Goal: Information Seeking & Learning: Learn about a topic

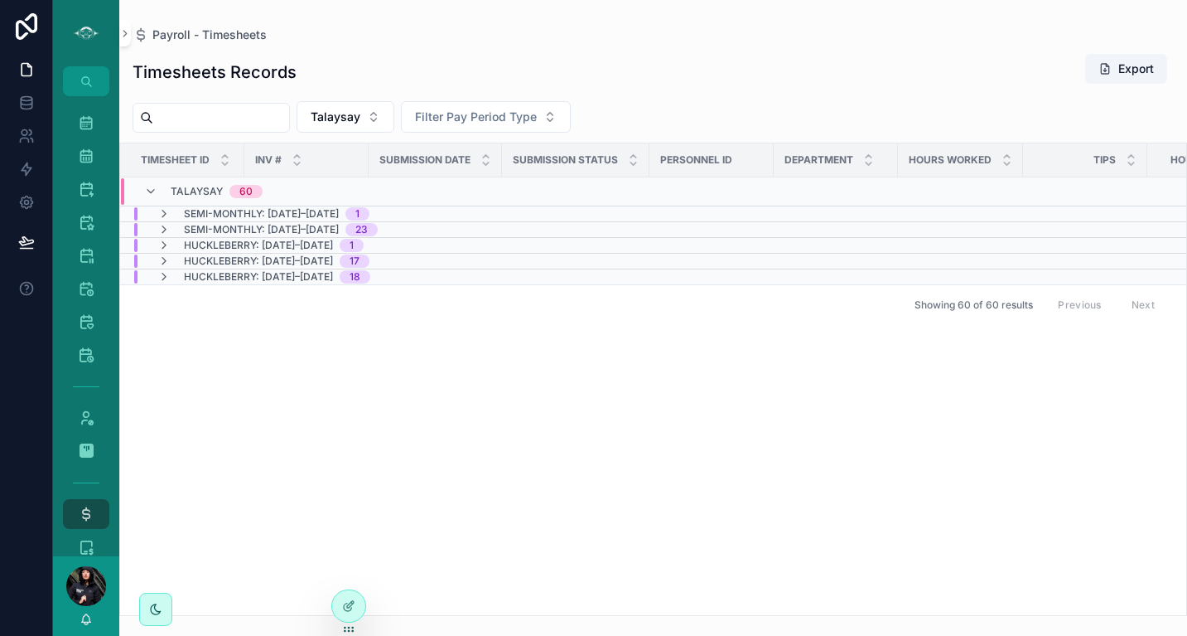
scroll to position [0, 175]
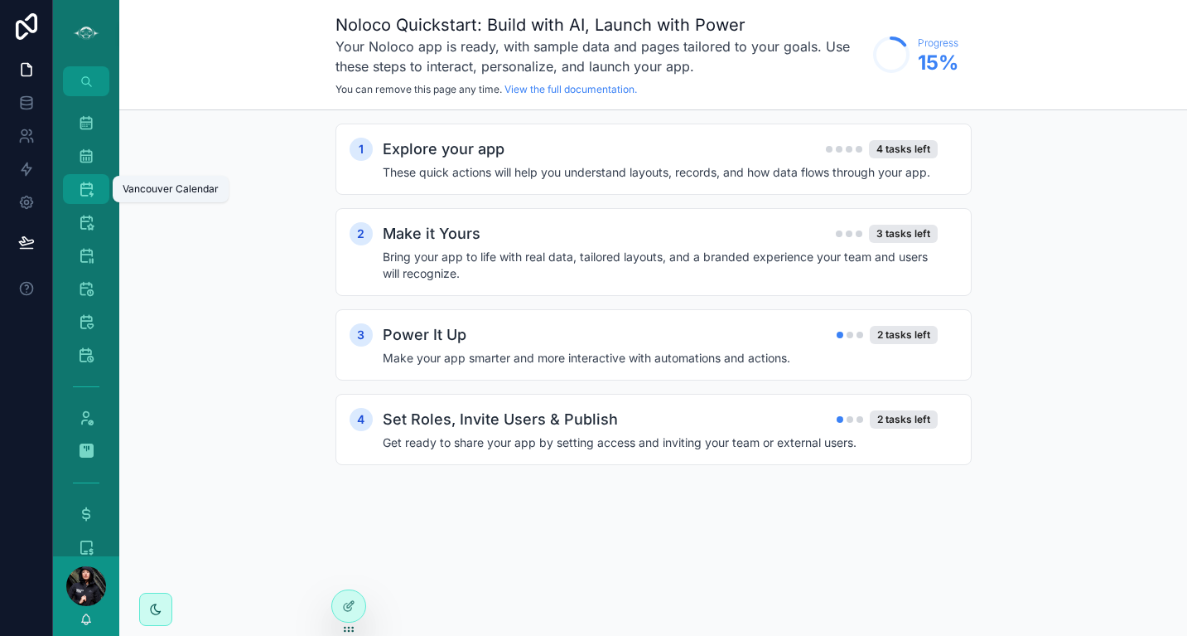
click at [80, 195] on icon "scrollable content" at bounding box center [86, 189] width 17 height 17
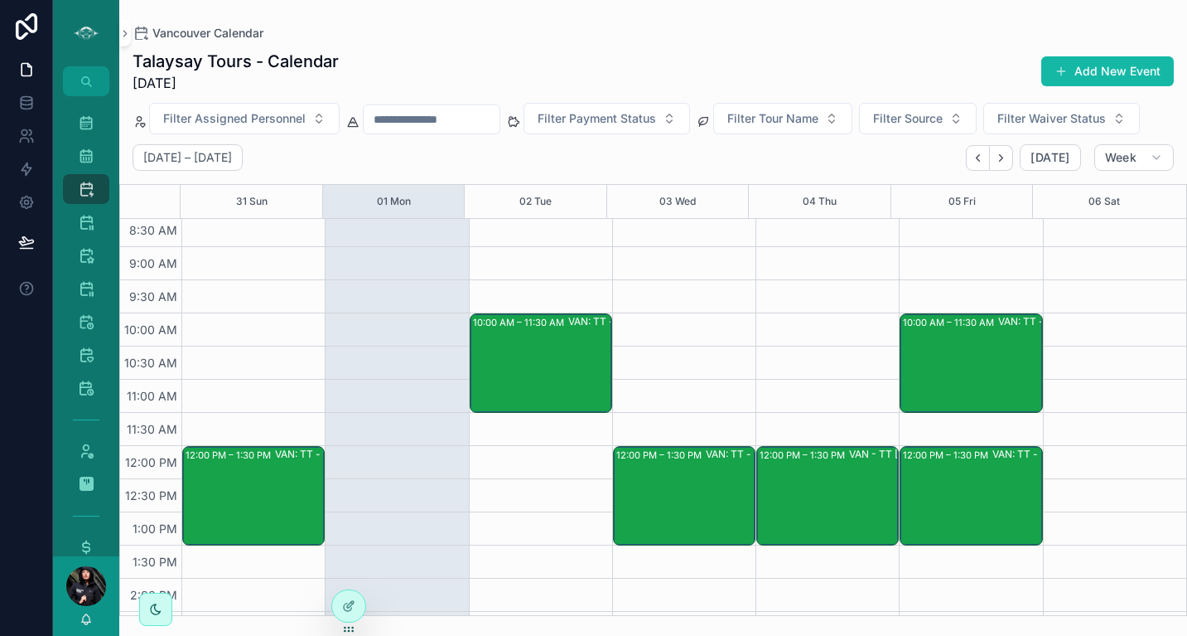
scroll to position [204, 0]
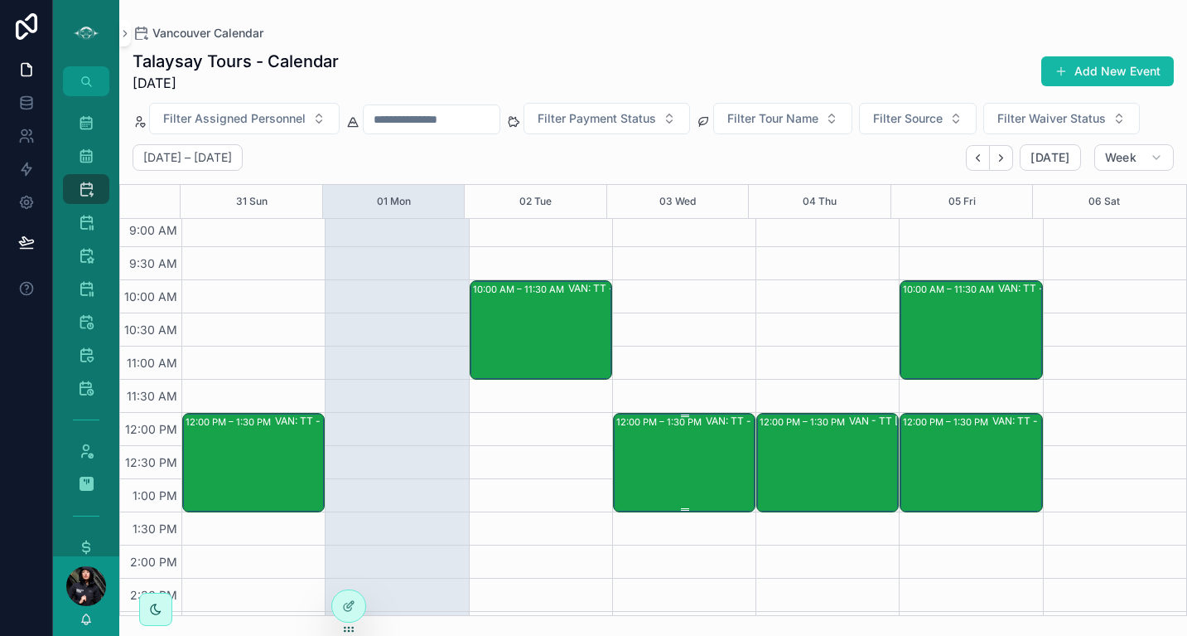
click at [658, 460] on div "12:00 PM – 1:30 PM VAN: TT - [PERSON_NAME] (2) [PERSON_NAME] [PERSON_NAME], TW:…" at bounding box center [686, 462] width 138 height 96
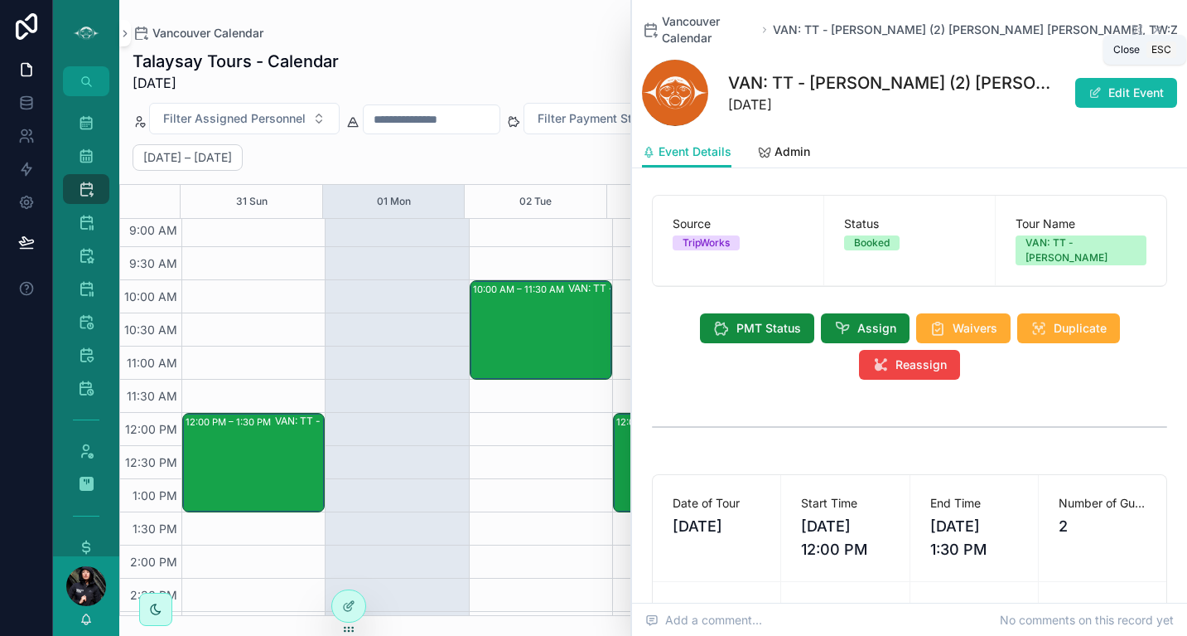
click at [1151, 25] on icon "scrollable content" at bounding box center [1157, 29] width 13 height 13
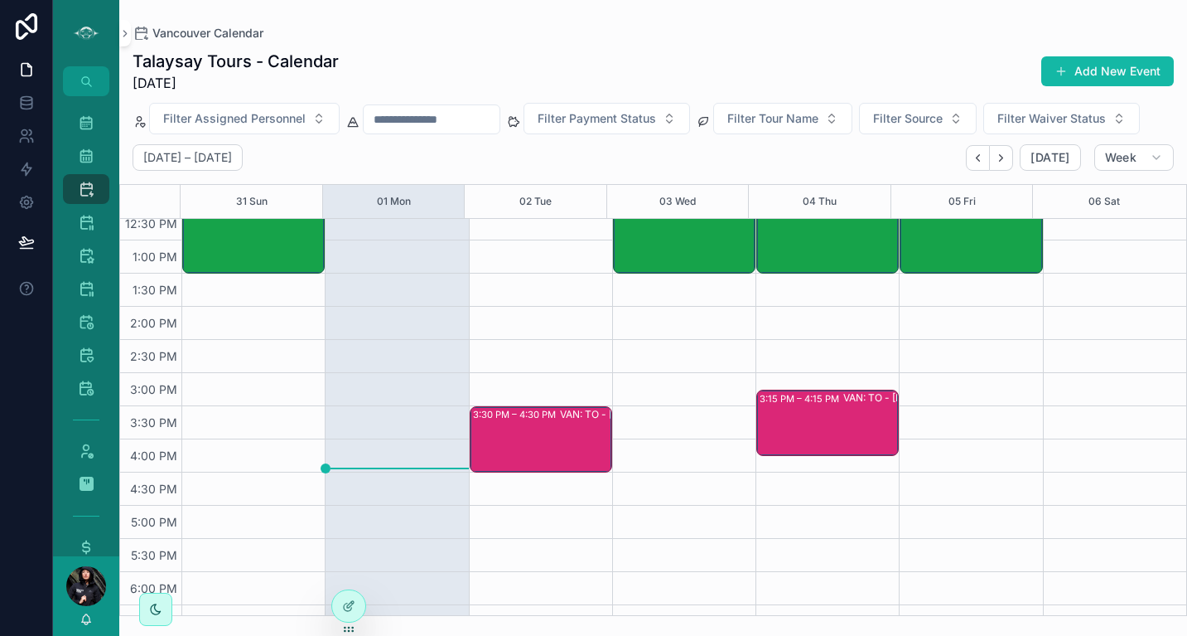
scroll to position [399, 0]
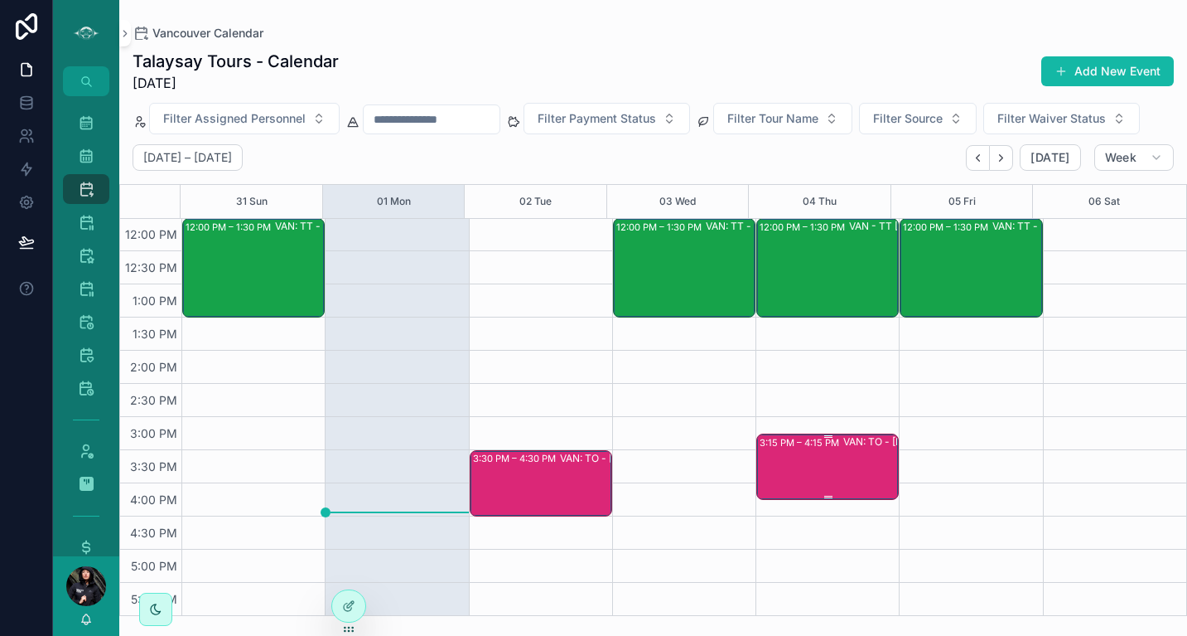
click at [793, 467] on div "3:15 PM – 4:15 PM VAN: TO - [PERSON_NAME] - [GEOGRAPHIC_DATA][PERSON_NAME] (2) …" at bounding box center [829, 466] width 138 height 63
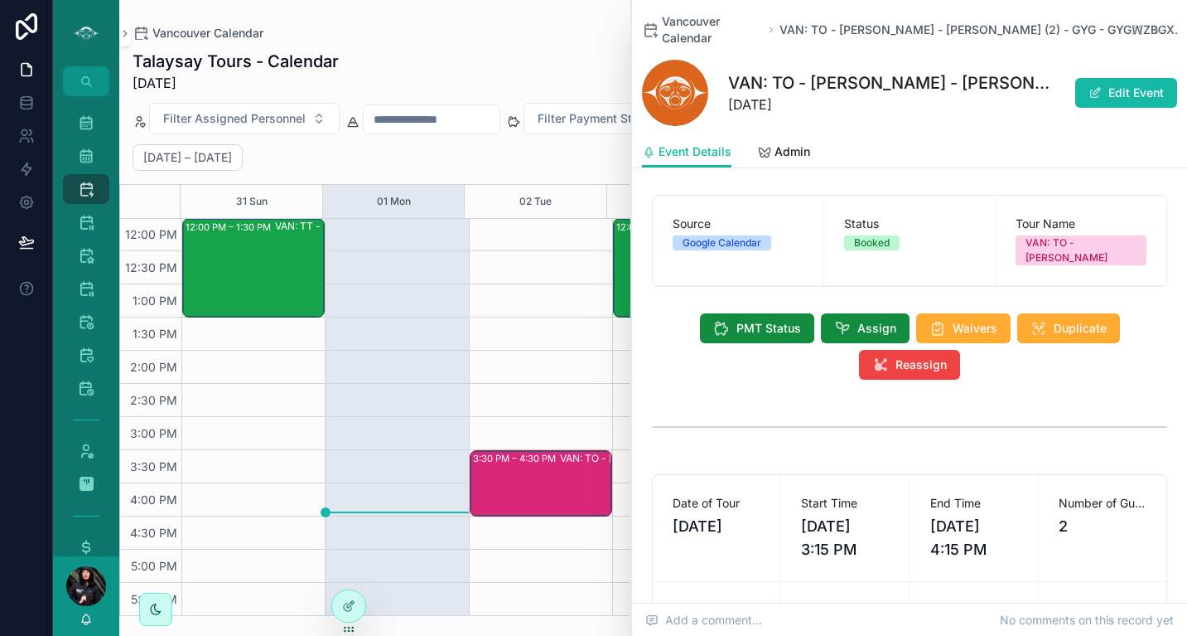
click at [569, 342] on div "10:00 AM – 11:30 AM VAN: TT - [PERSON_NAME] (1) [PERSON_NAME], TW:YNQZ-QTAQ 3:3…" at bounding box center [540, 317] width 143 height 994
click at [1154, 29] on icon "scrollable content" at bounding box center [1157, 30] width 7 height 7
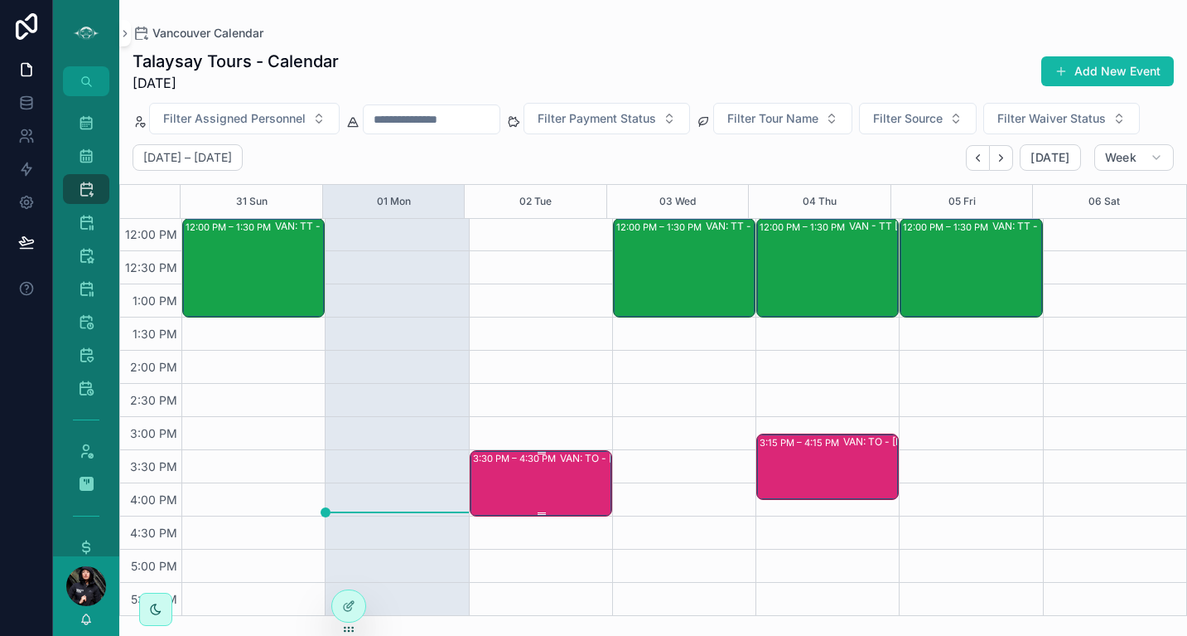
click at [507, 477] on div "3:30 PM – 4:30 PM VAN: TO - [PERSON_NAME] (3) [PERSON_NAME], TW:FQGE-NJWQ" at bounding box center [542, 483] width 138 height 63
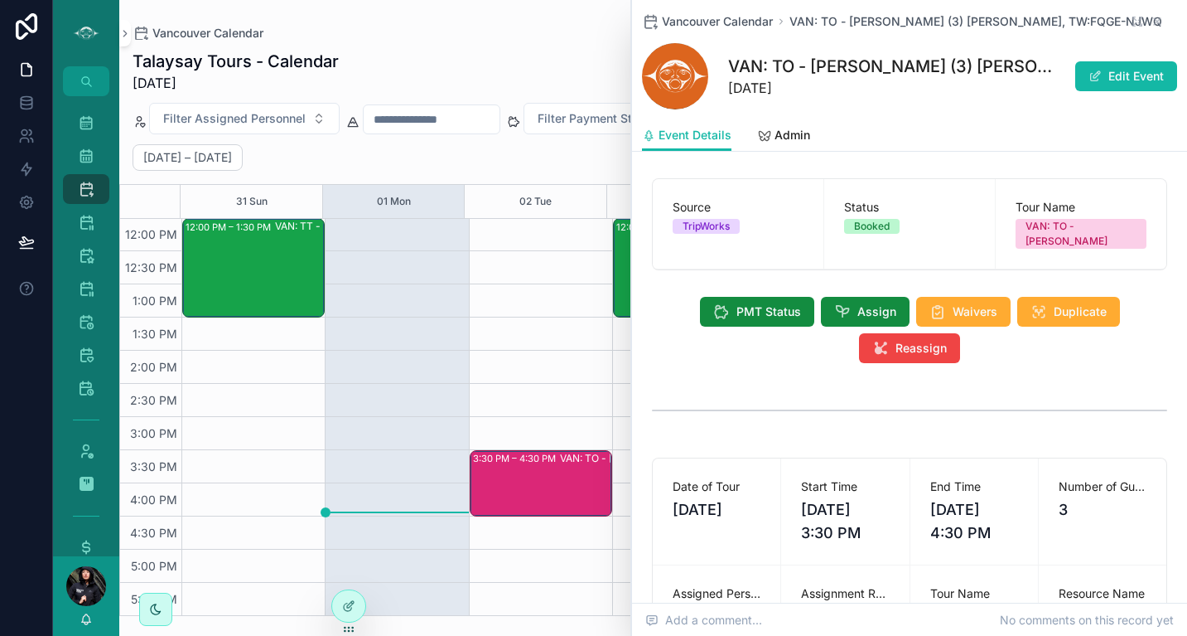
click at [471, 389] on div "10:00 AM – 11:30 AM VAN: TT - [PERSON_NAME] (1) [PERSON_NAME], TW:YNQZ-QTAQ 3:3…" at bounding box center [540, 317] width 143 height 994
click at [1154, 20] on icon "scrollable content" at bounding box center [1157, 21] width 7 height 7
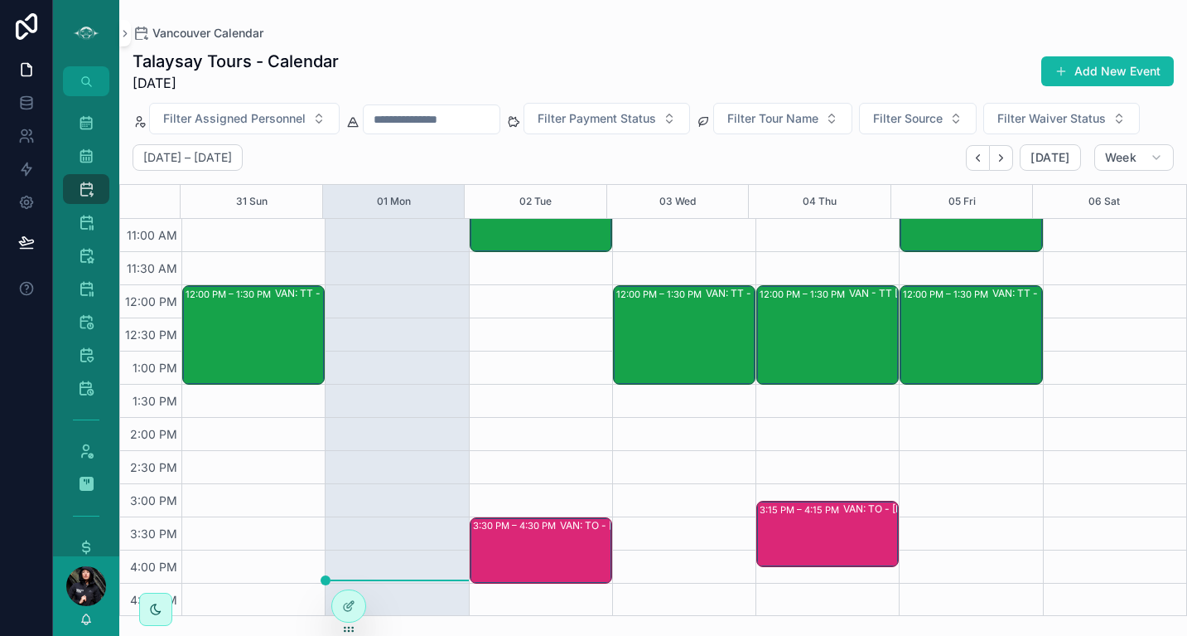
scroll to position [330, 0]
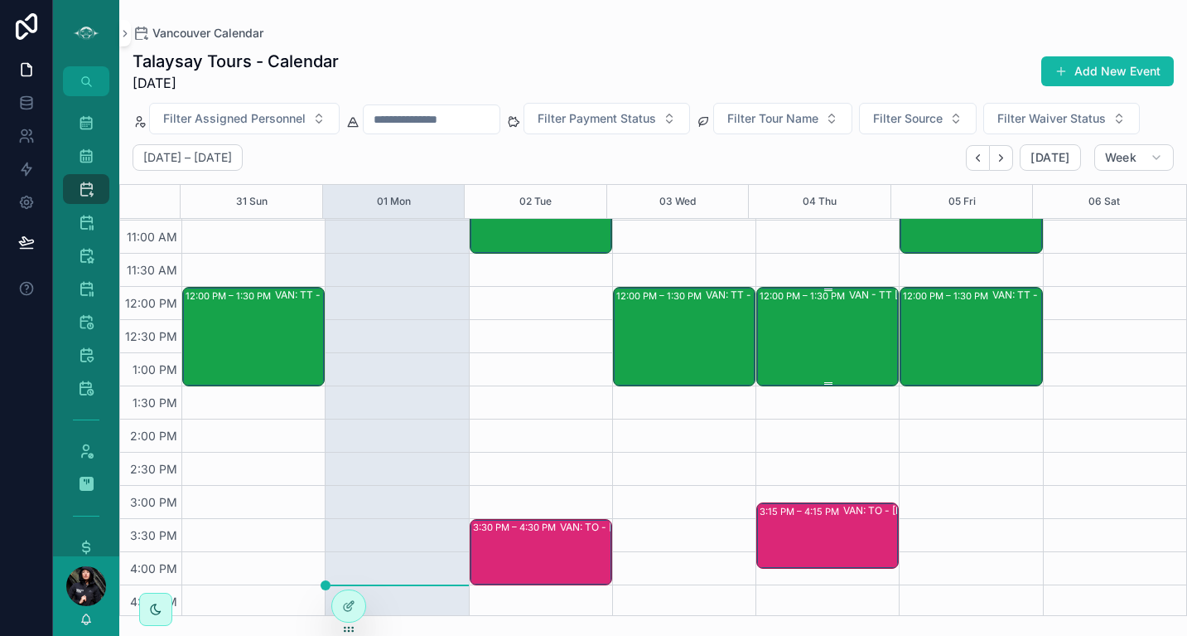
click at [786, 348] on div "12:00 PM – 1:30 PM VAN - [GEOGRAPHIC_DATA][PERSON_NAME] (2) - [GEOGRAPHIC_DATA]…" at bounding box center [829, 336] width 138 height 96
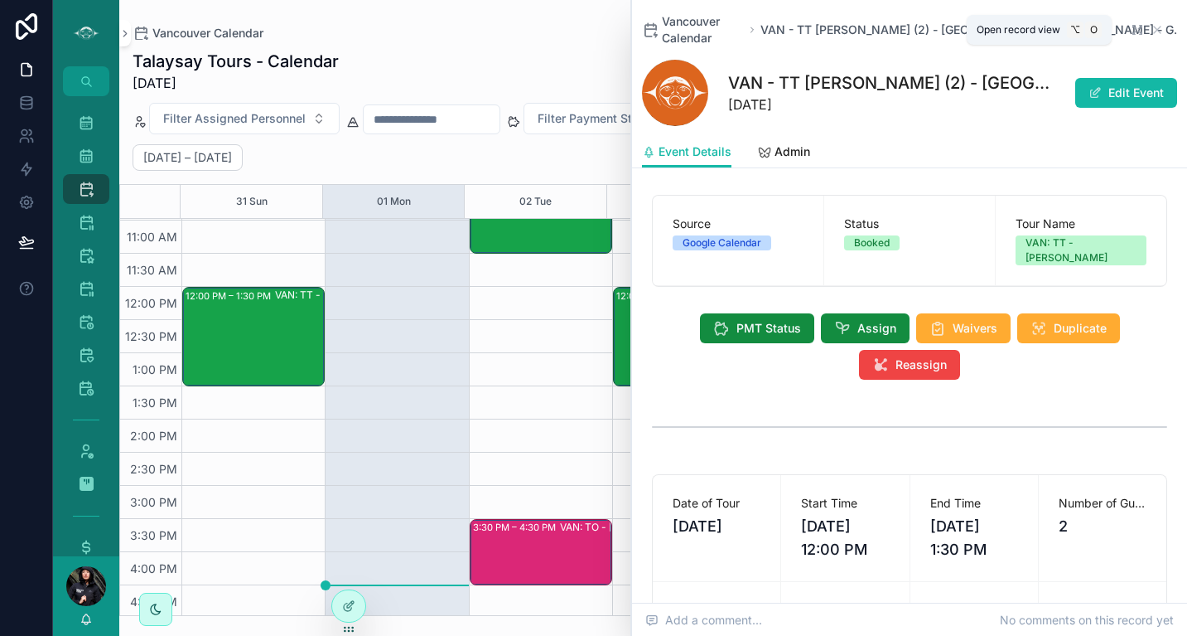
click at [1131, 31] on icon "scrollable content" at bounding box center [1137, 29] width 13 height 13
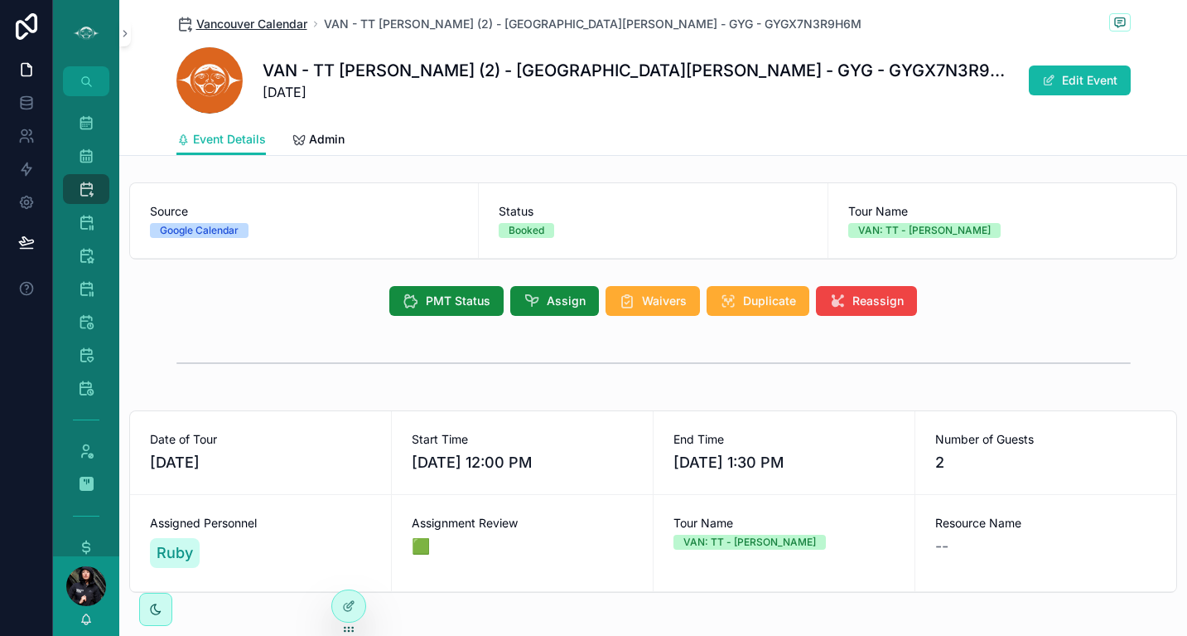
click at [246, 22] on span "Vancouver Calendar" at bounding box center [251, 24] width 111 height 17
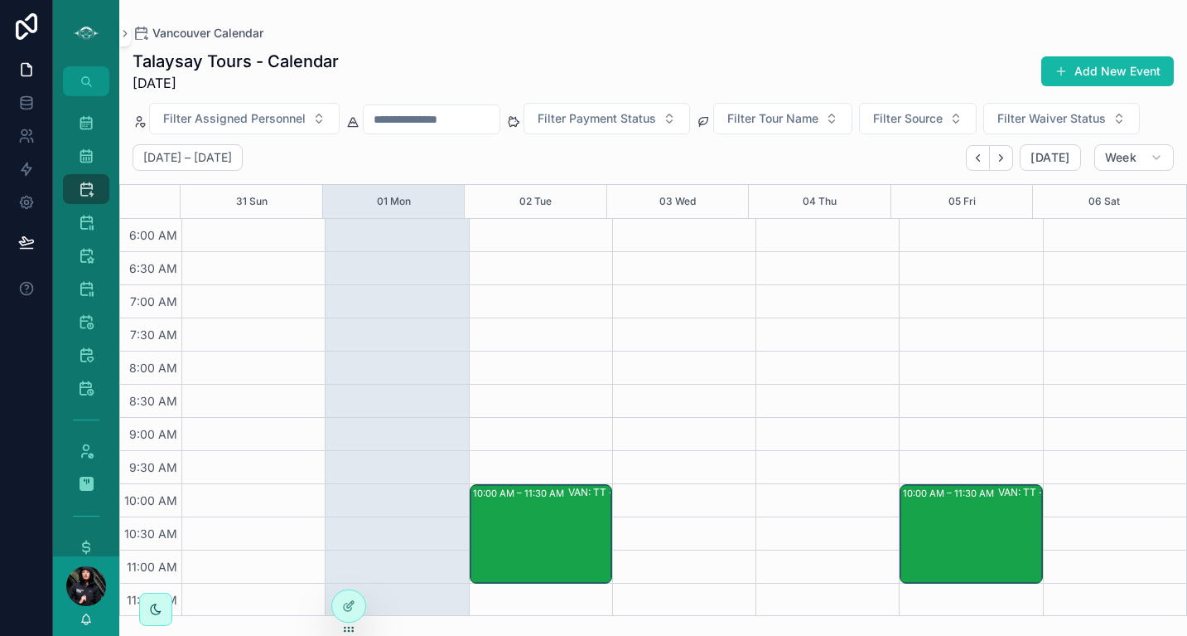
scroll to position [398, 0]
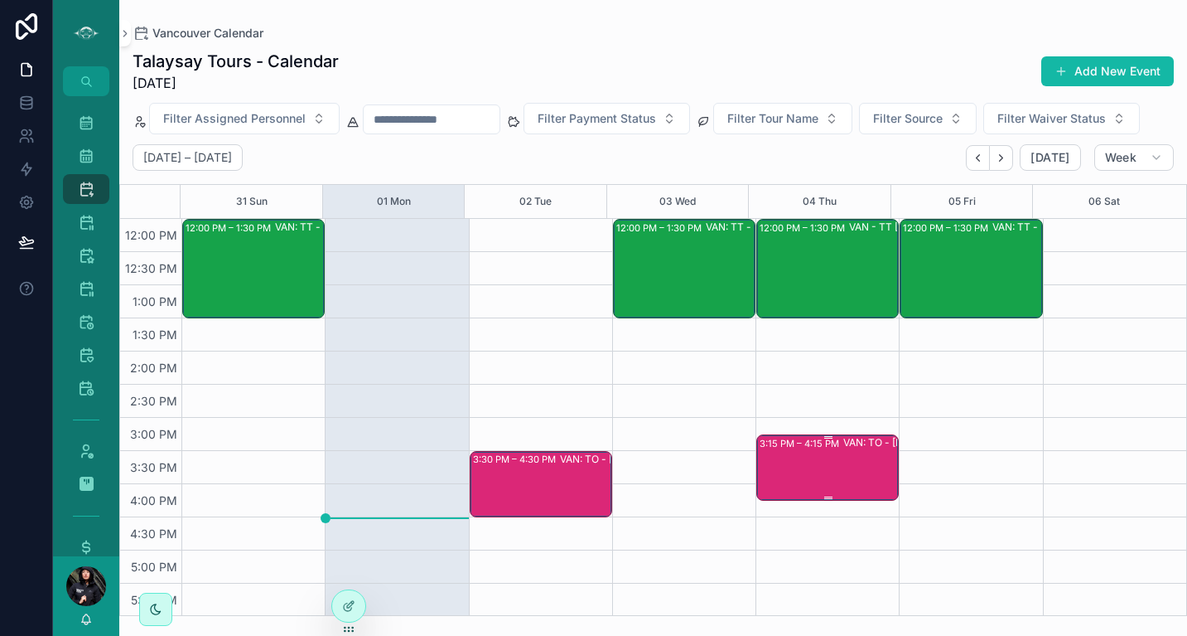
click at [810, 464] on div "3:15 PM – 4:15 PM VAN: TO - [PERSON_NAME] - [GEOGRAPHIC_DATA][PERSON_NAME] (2) …" at bounding box center [829, 467] width 138 height 63
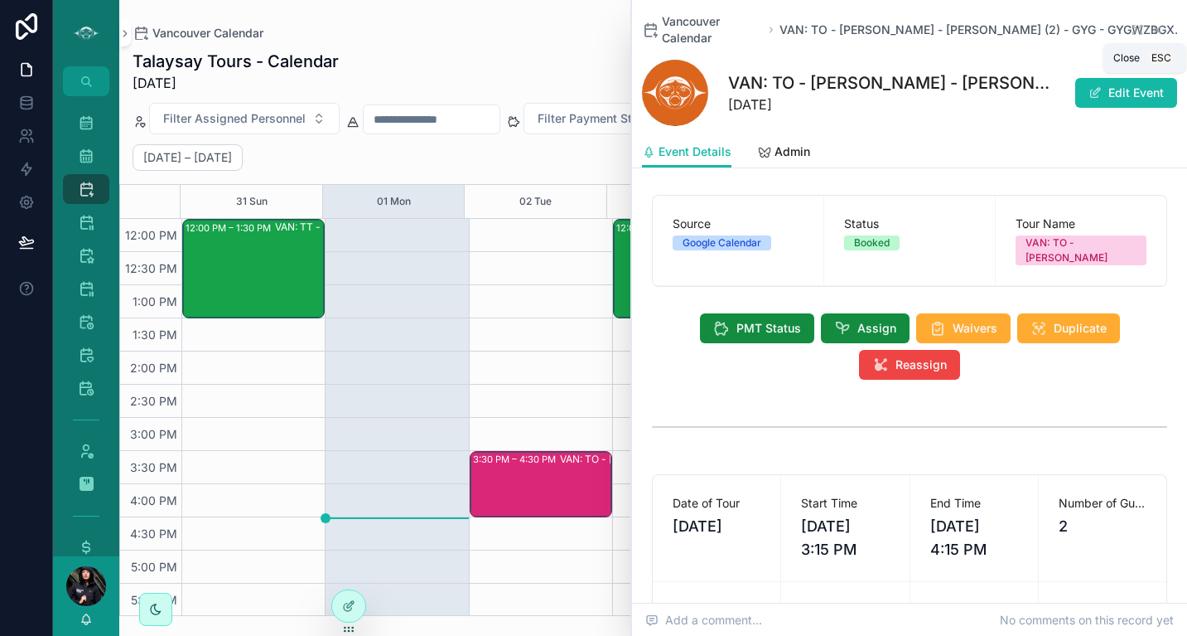
click at [1151, 29] on icon "scrollable content" at bounding box center [1157, 29] width 13 height 13
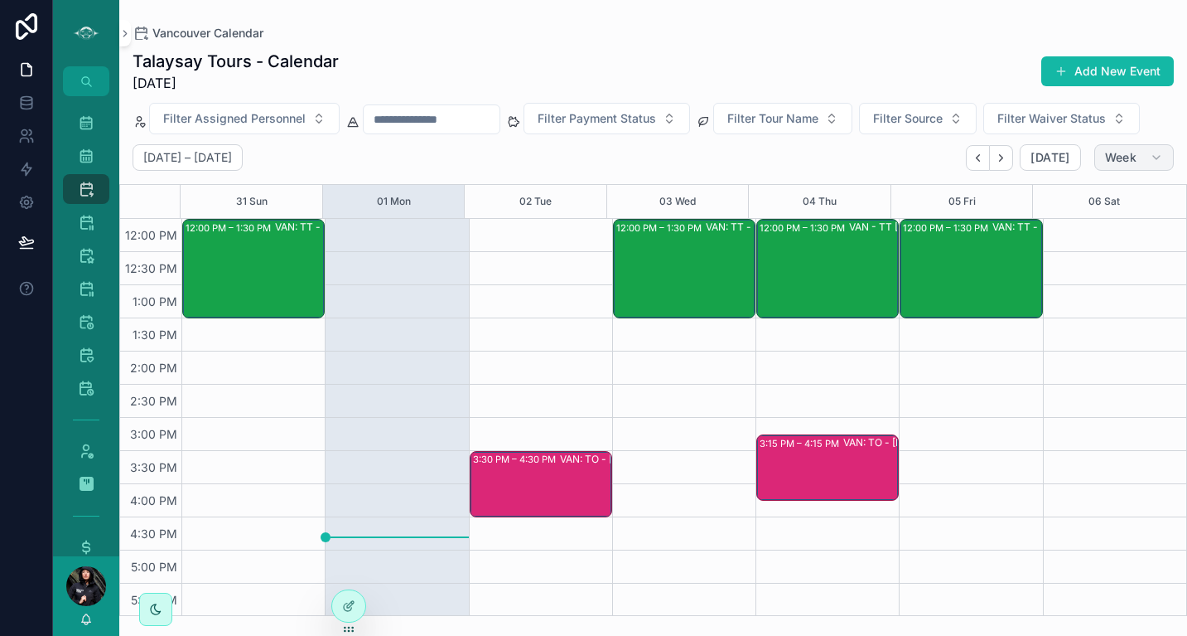
click at [1135, 161] on span "Week" at bounding box center [1120, 157] width 31 height 15
click at [1013, 153] on button "Next" at bounding box center [1001, 158] width 23 height 26
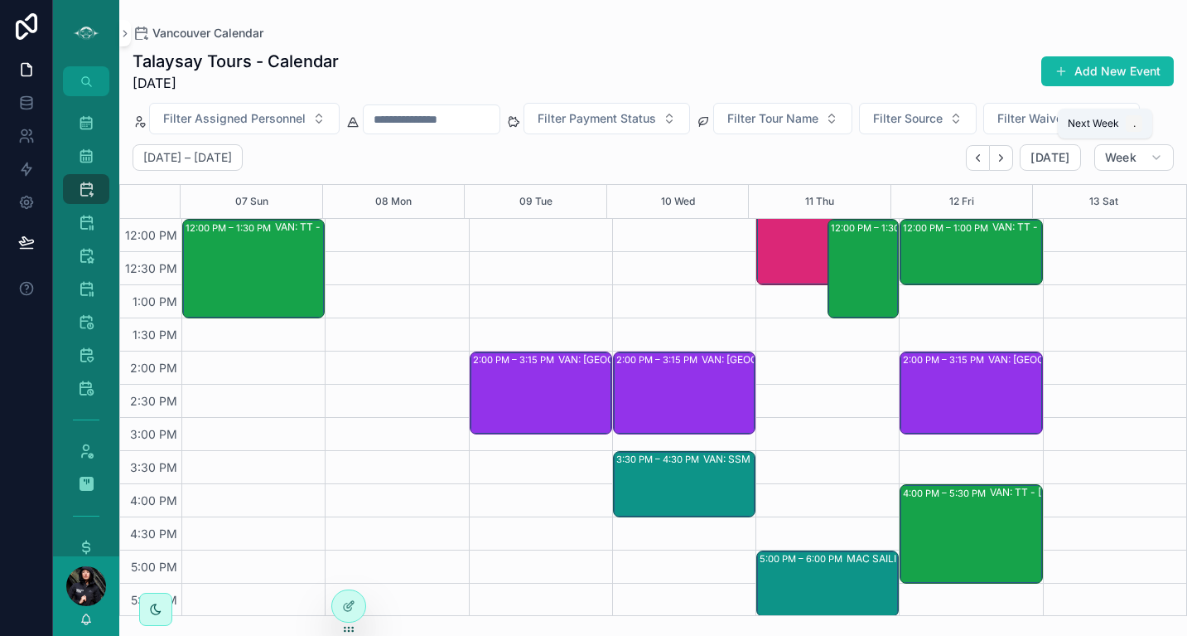
click at [1013, 153] on button "Next" at bounding box center [1001, 158] width 23 height 26
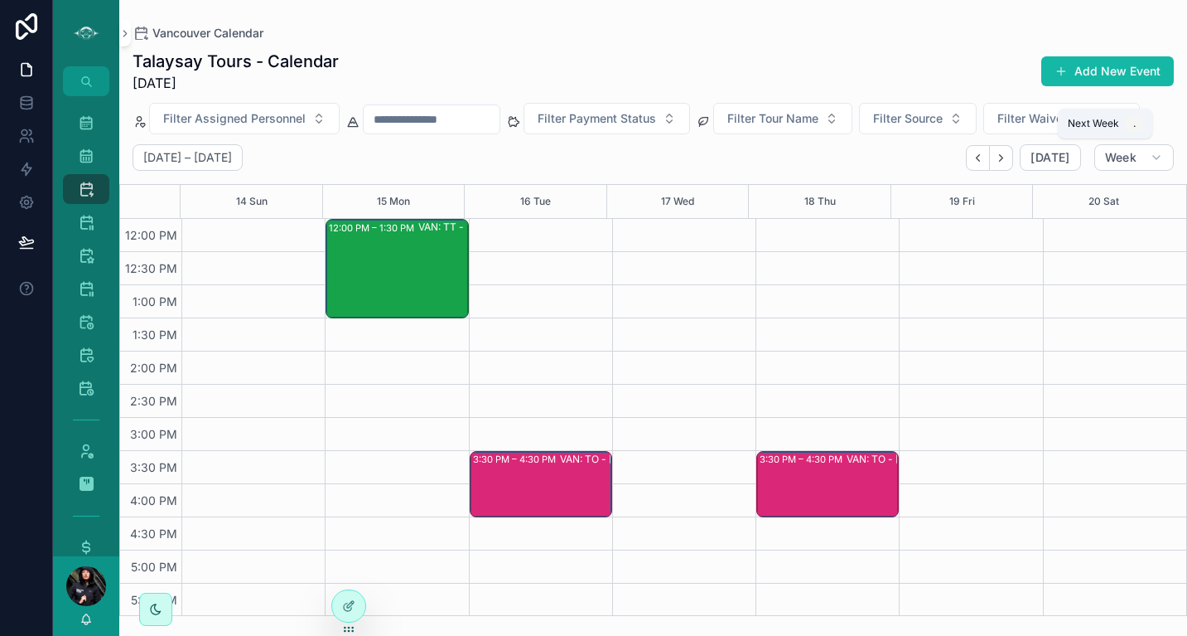
click at [1013, 153] on button "Next" at bounding box center [1001, 158] width 23 height 26
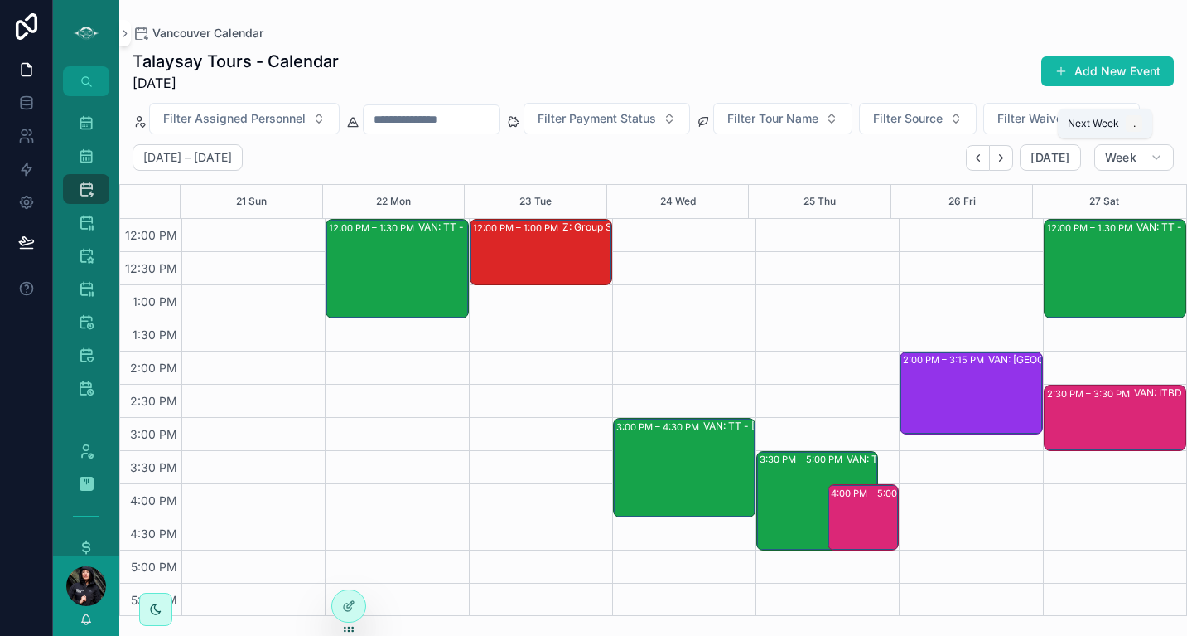
click at [1013, 153] on button "Next" at bounding box center [1001, 158] width 23 height 26
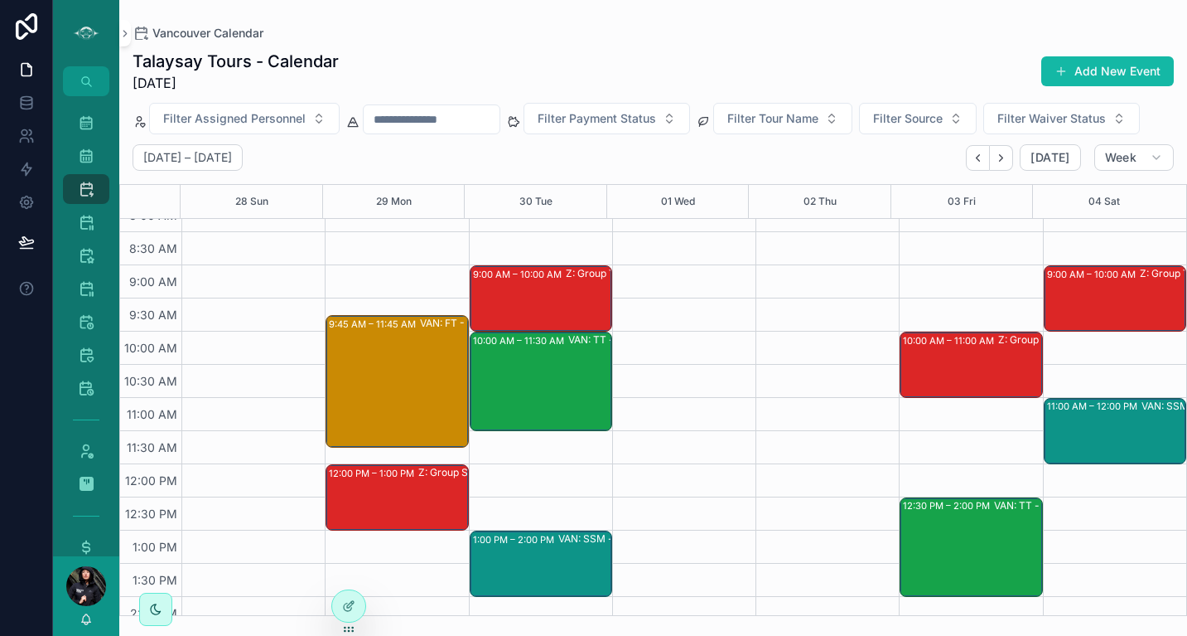
scroll to position [177, 0]
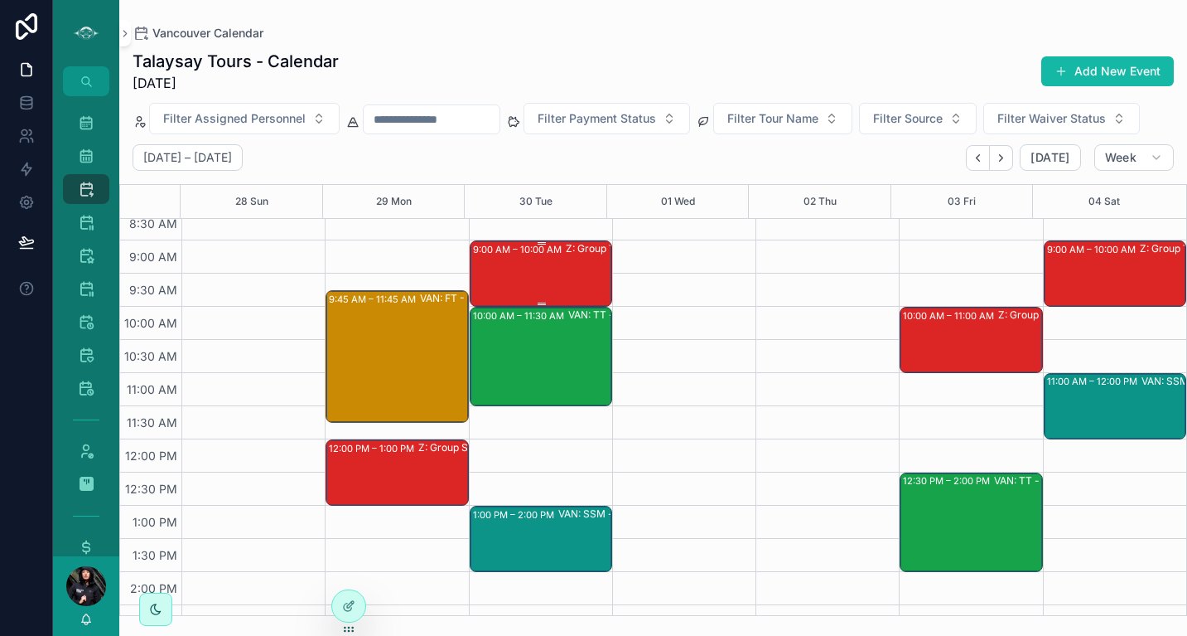
click at [541, 270] on div "9:00 AM – 10:00 AM Z: Group Tours (1) [PERSON_NAME], TW:NYDS-ZDSE" at bounding box center [542, 273] width 138 height 63
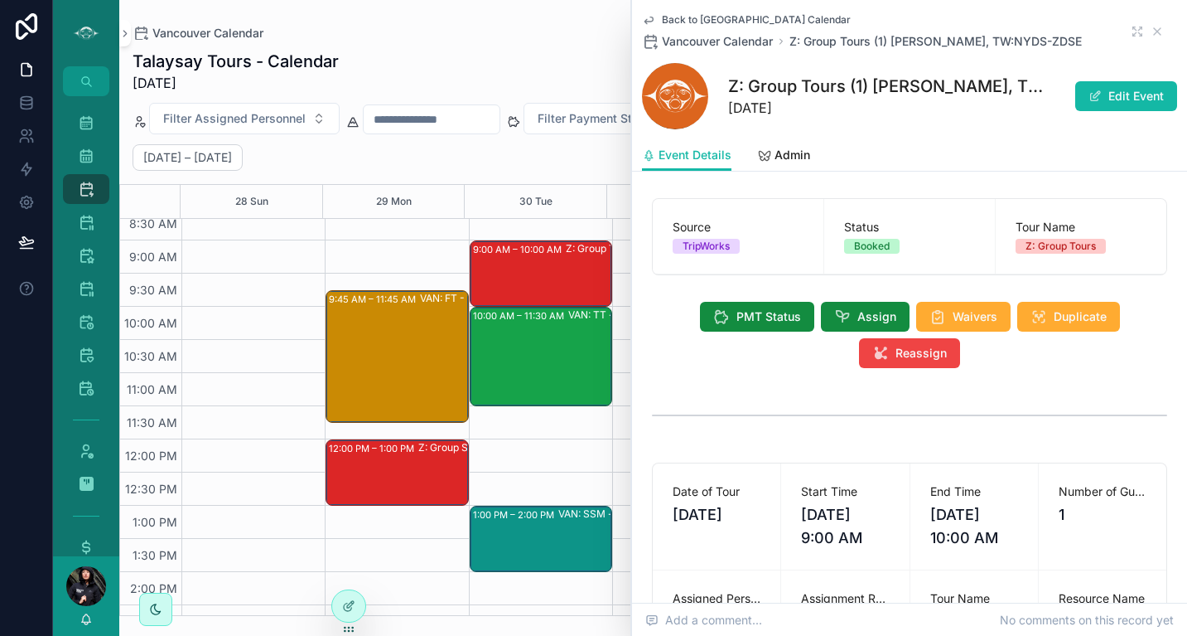
click at [541, 357] on div "10:00 AM – 11:30 AM VAN: TT - [PERSON_NAME] (1) [PERSON_NAME], [GEOGRAPHIC_DATA…" at bounding box center [542, 356] width 138 height 96
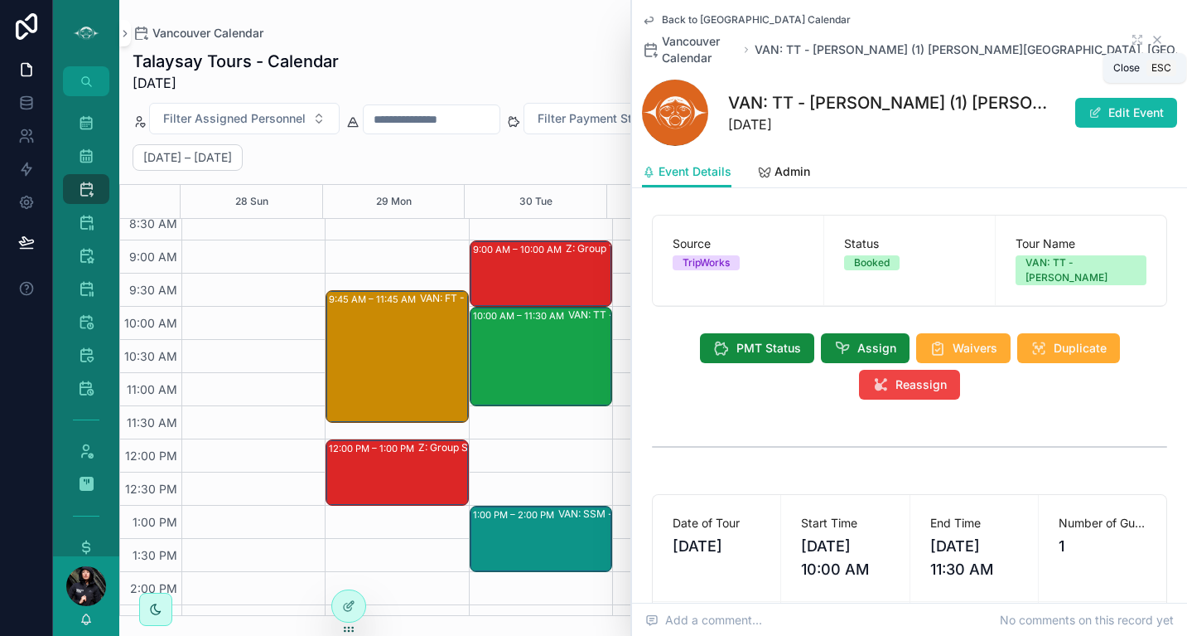
click at [1154, 41] on icon "scrollable content" at bounding box center [1157, 39] width 7 height 7
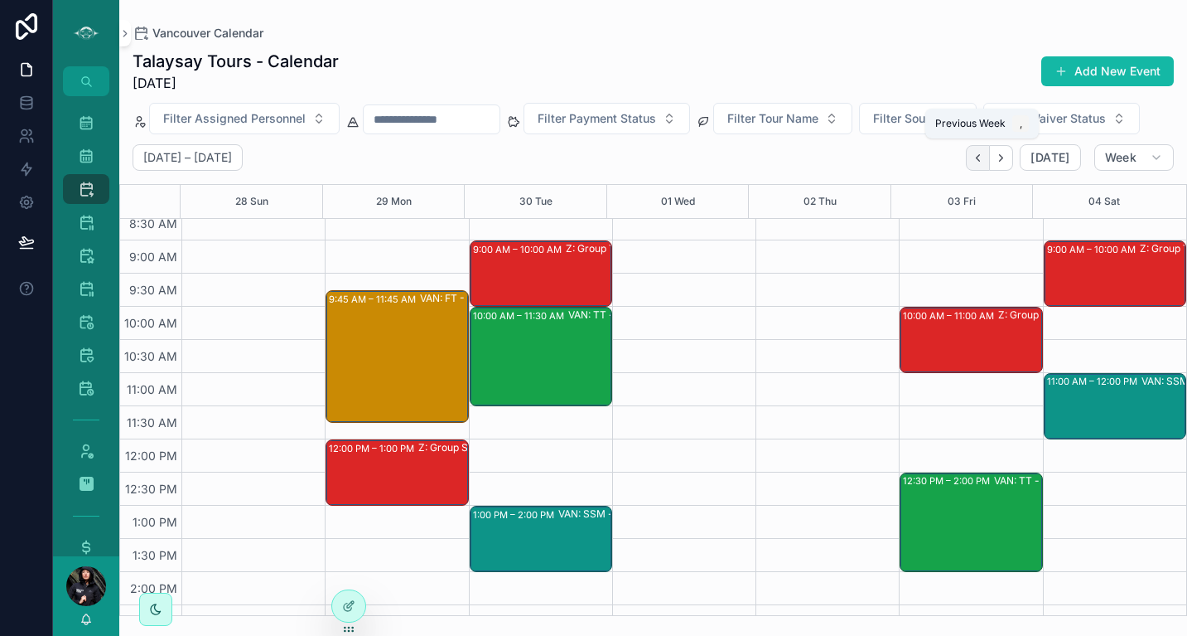
click at [984, 164] on button "Back" at bounding box center [978, 158] width 24 height 26
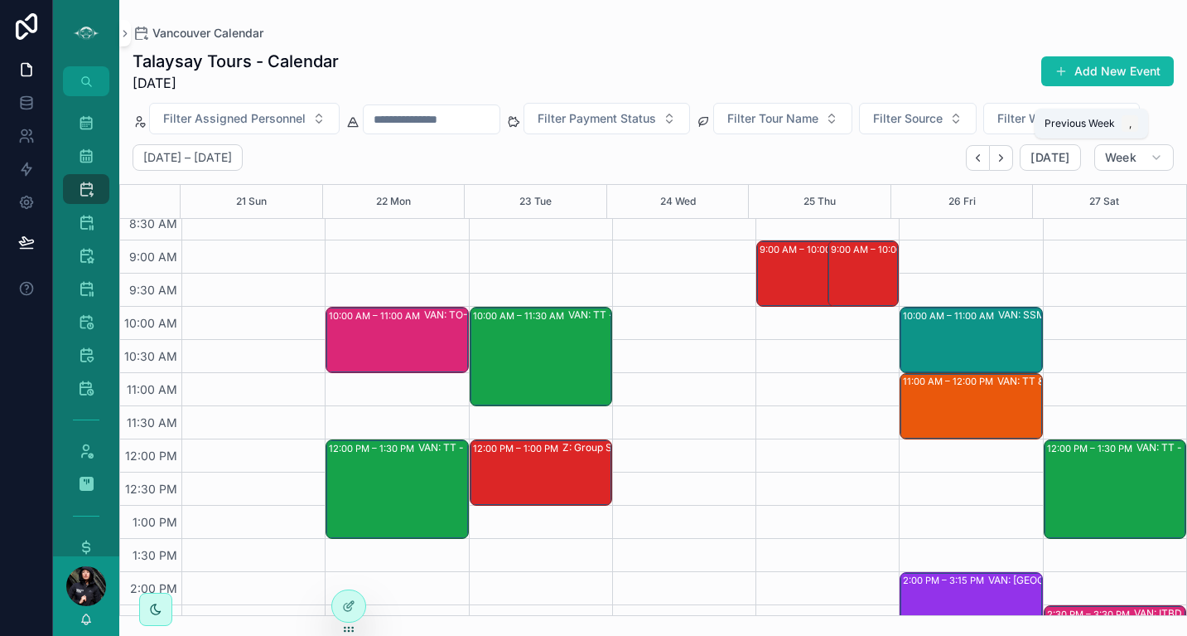
click at [984, 164] on button "Back" at bounding box center [978, 158] width 24 height 26
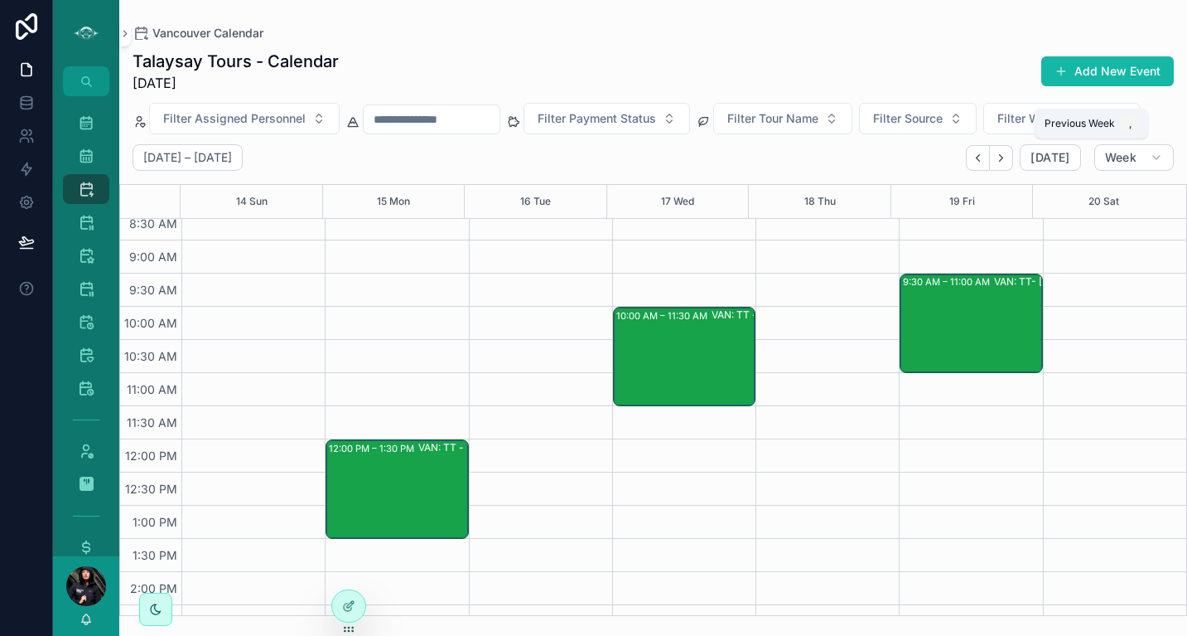
click at [984, 164] on button "Back" at bounding box center [978, 158] width 24 height 26
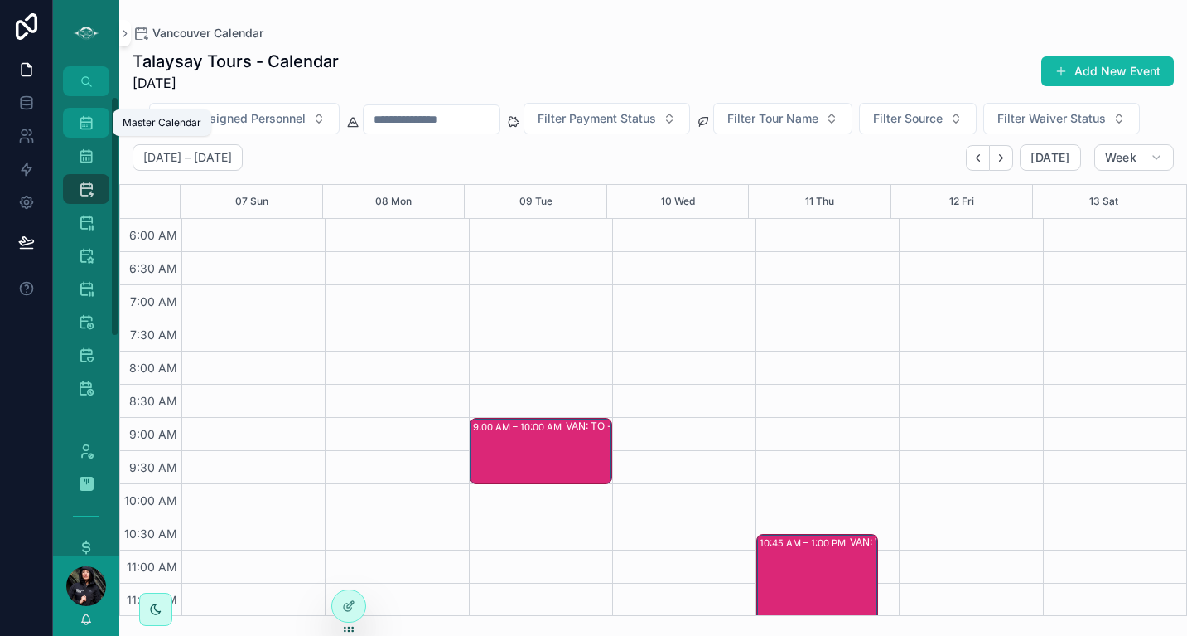
click at [85, 118] on icon "scrollable content" at bounding box center [86, 122] width 17 height 17
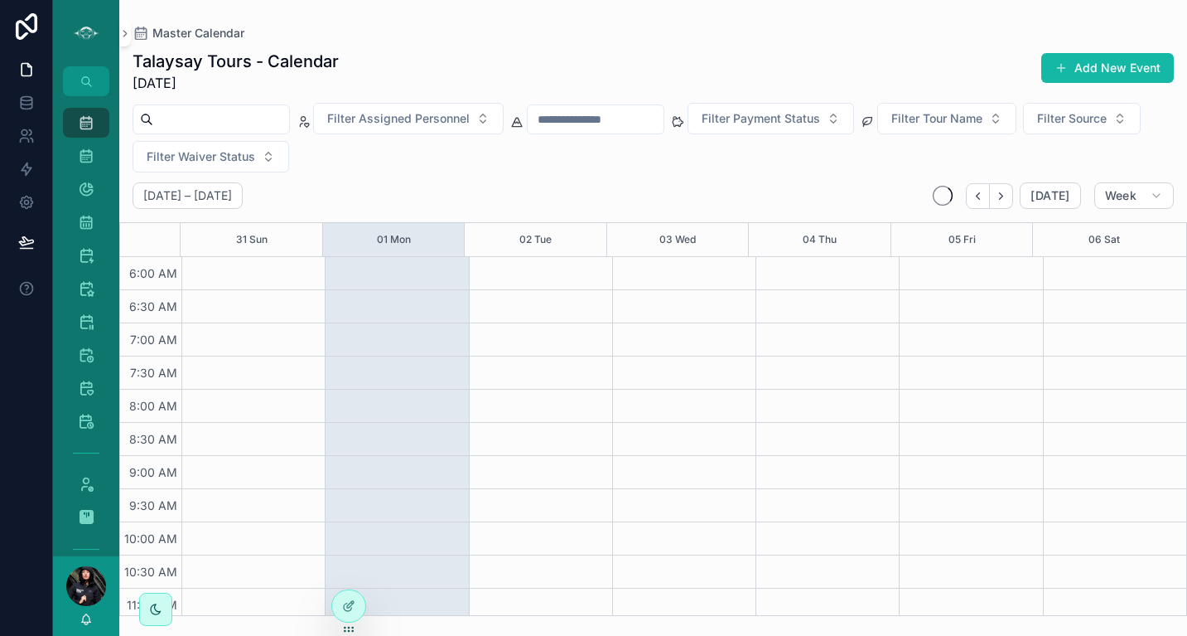
scroll to position [398, 0]
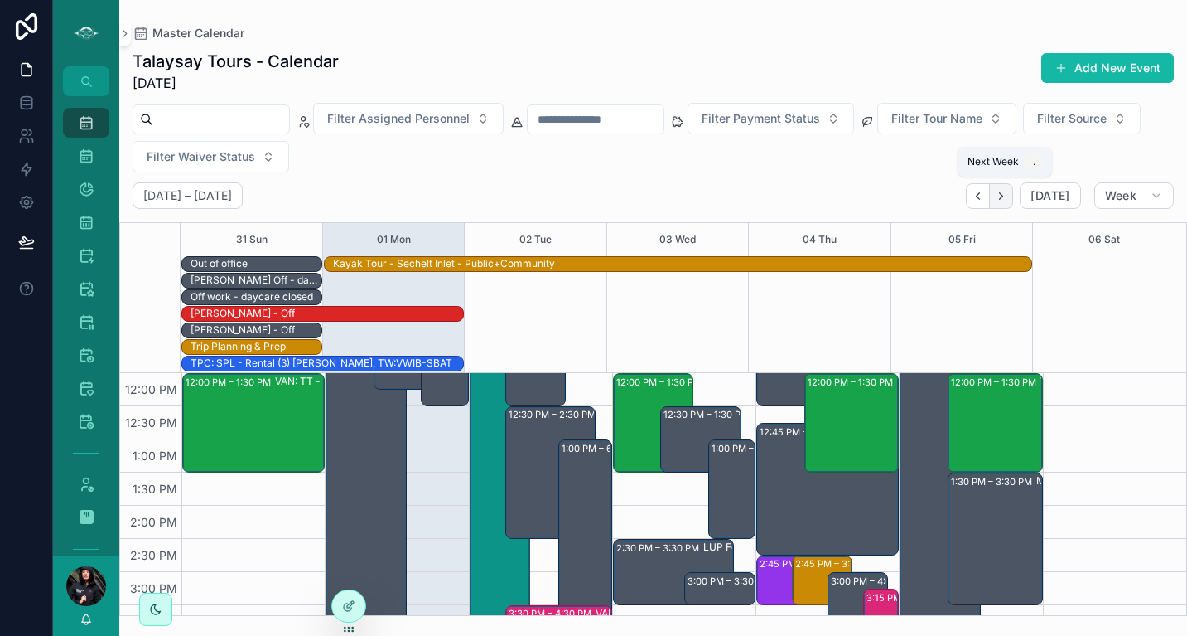
click at [1004, 203] on button "Next" at bounding box center [1001, 196] width 23 height 26
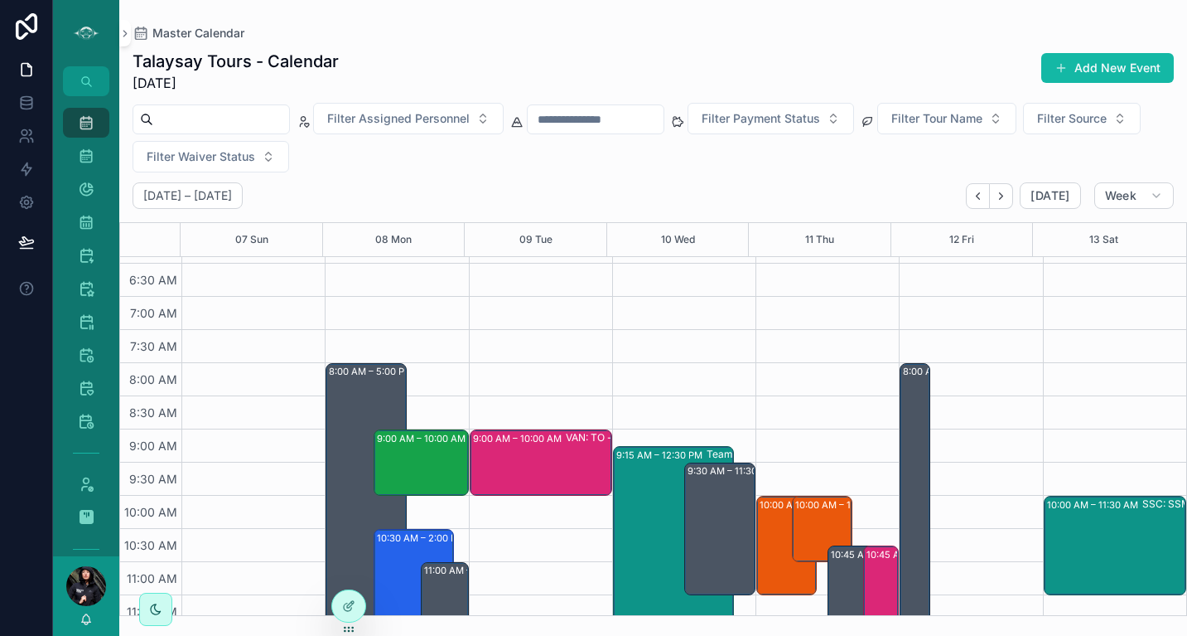
scroll to position [94, 0]
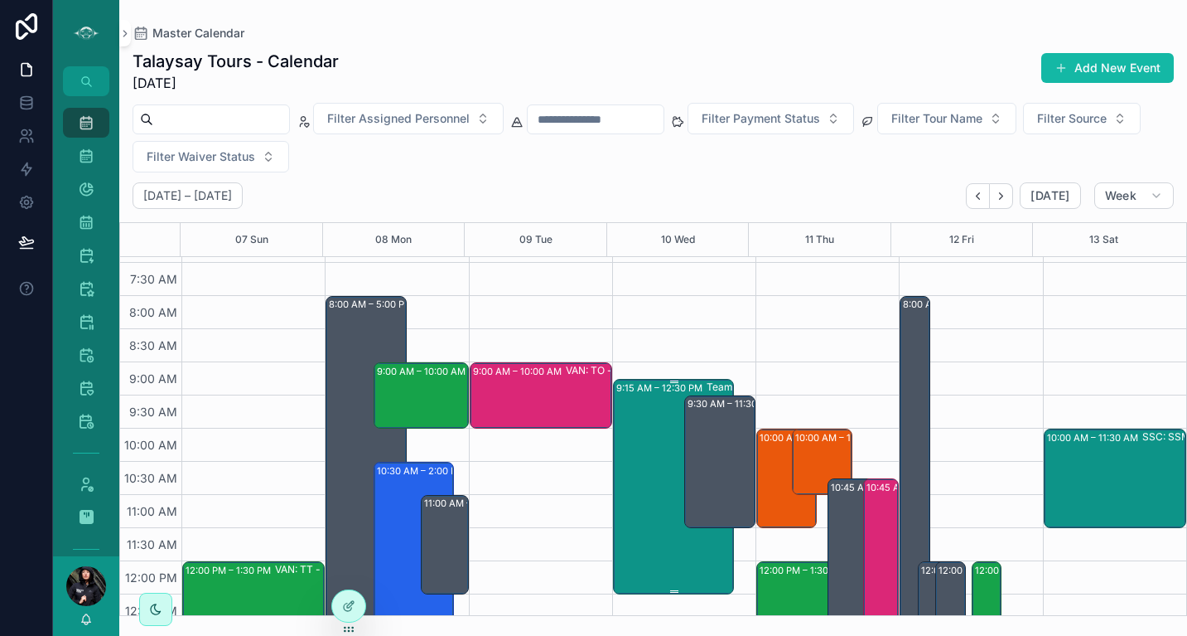
click at [659, 462] on div "9:15 AM – 12:30 PM Team Paint Workshop" at bounding box center [675, 486] width 116 height 212
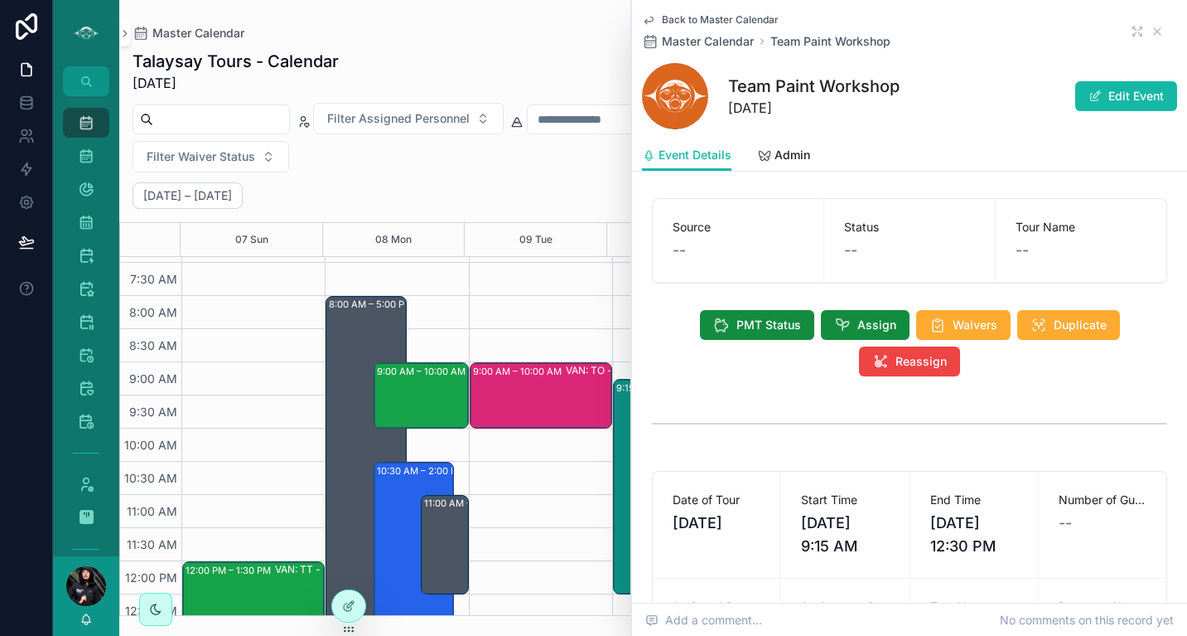
click at [1151, 25] on icon "scrollable content" at bounding box center [1157, 31] width 13 height 13
